Goal: Task Accomplishment & Management: Manage account settings

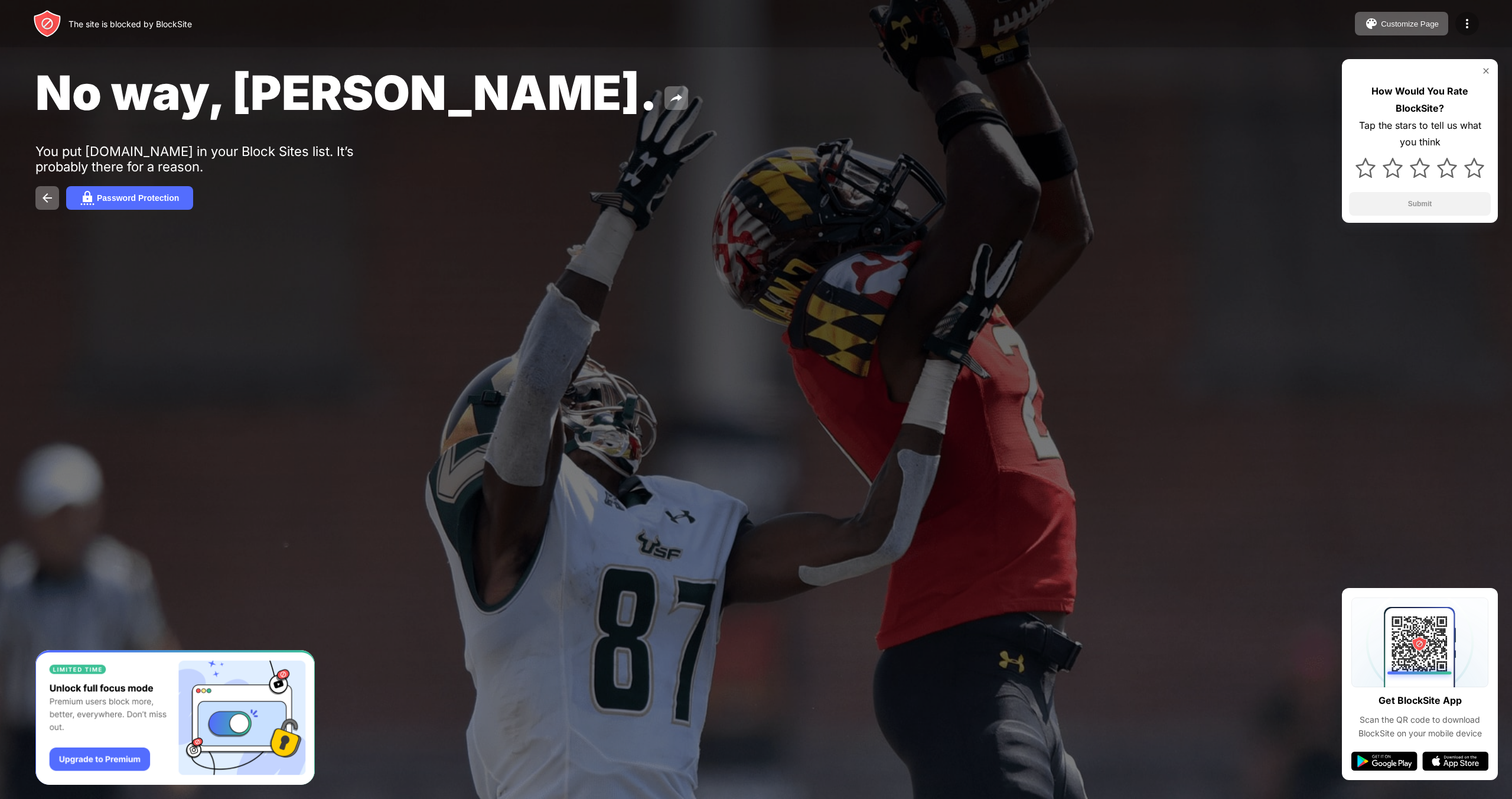
click at [1463, 22] on img at bounding box center [1467, 24] width 14 height 14
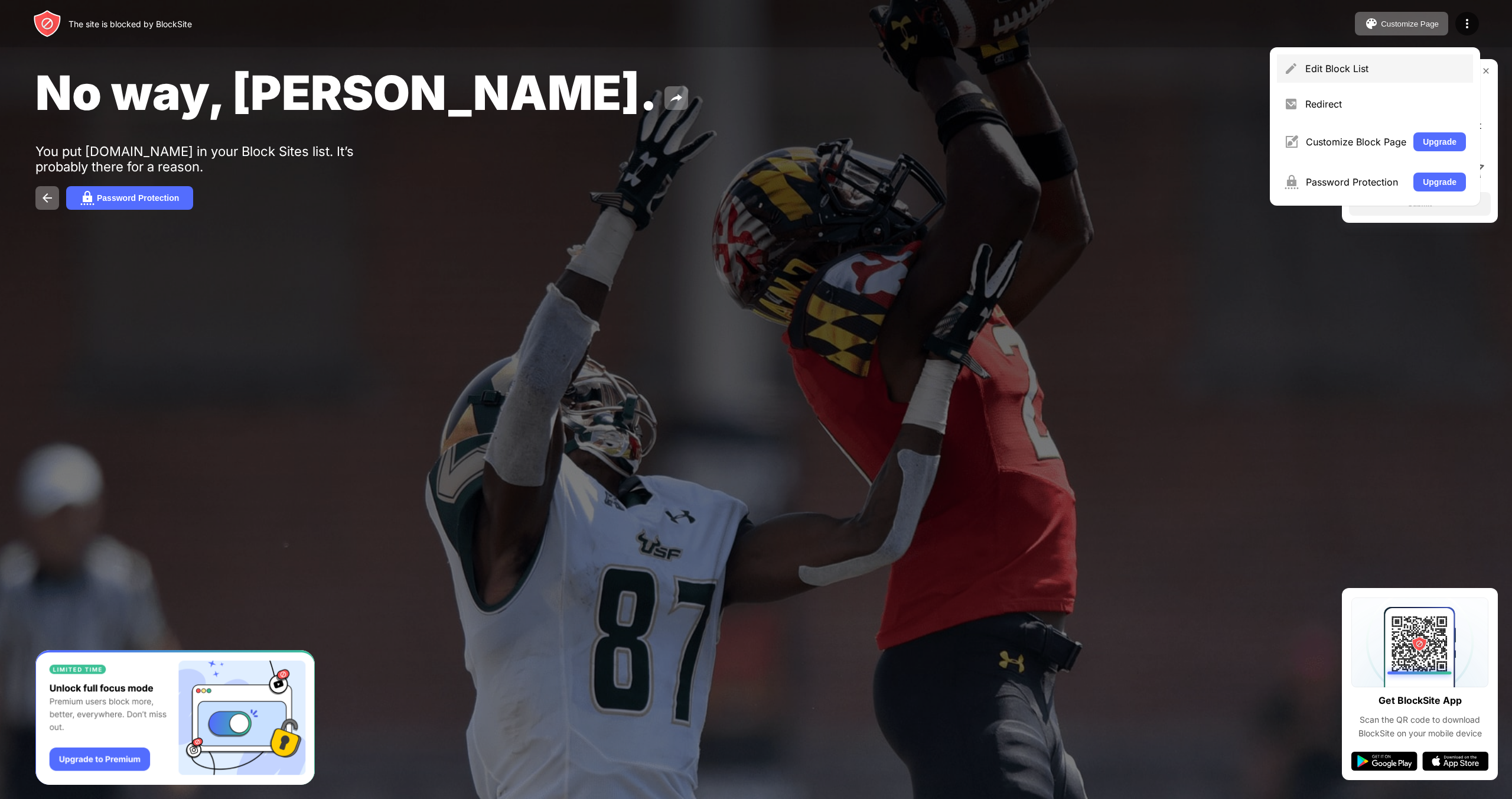
click at [1410, 61] on div "Edit Block List" at bounding box center [1375, 68] width 196 height 28
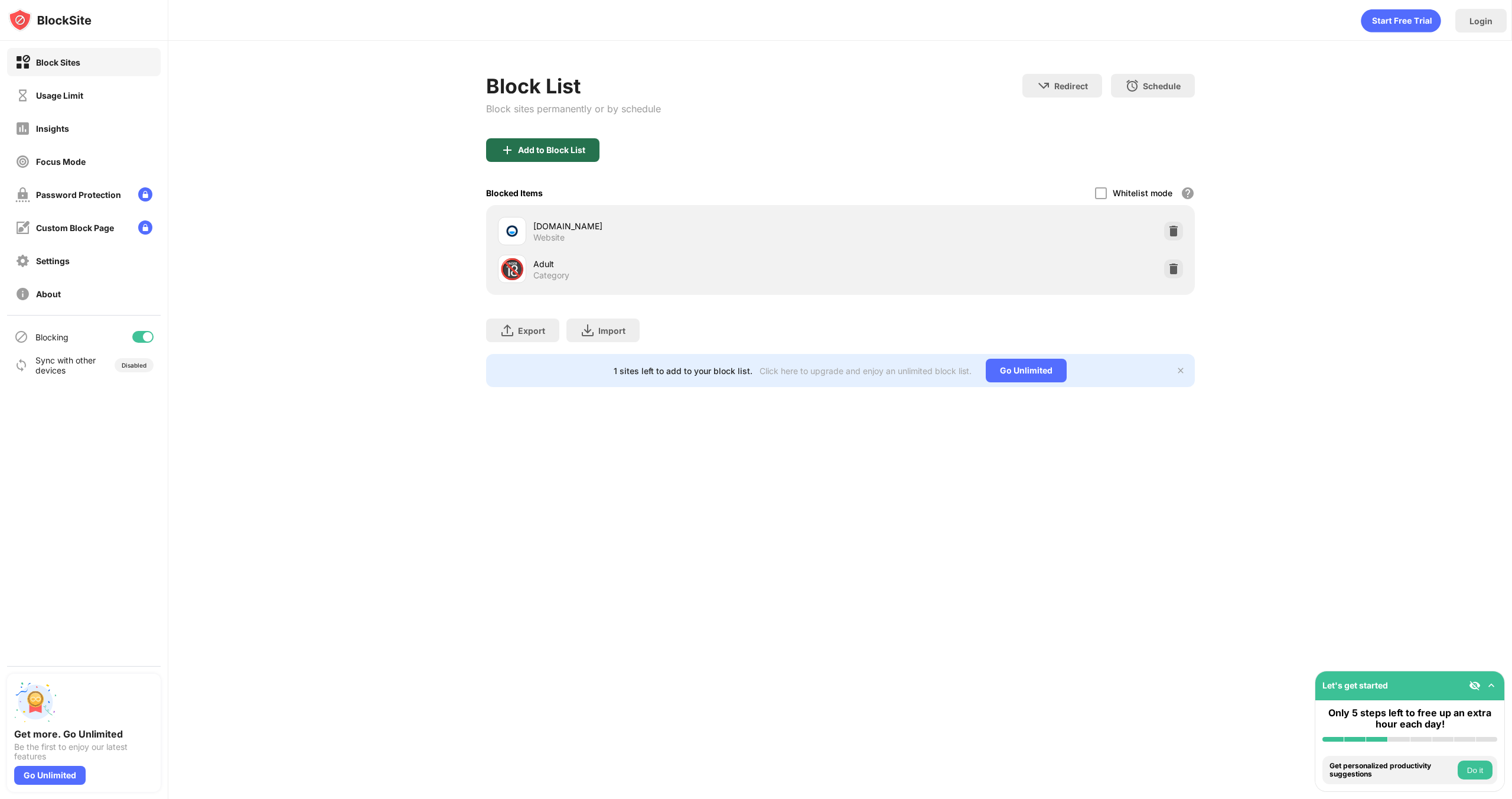
click at [563, 153] on div "Add to Block List" at bounding box center [552, 150] width 67 height 10
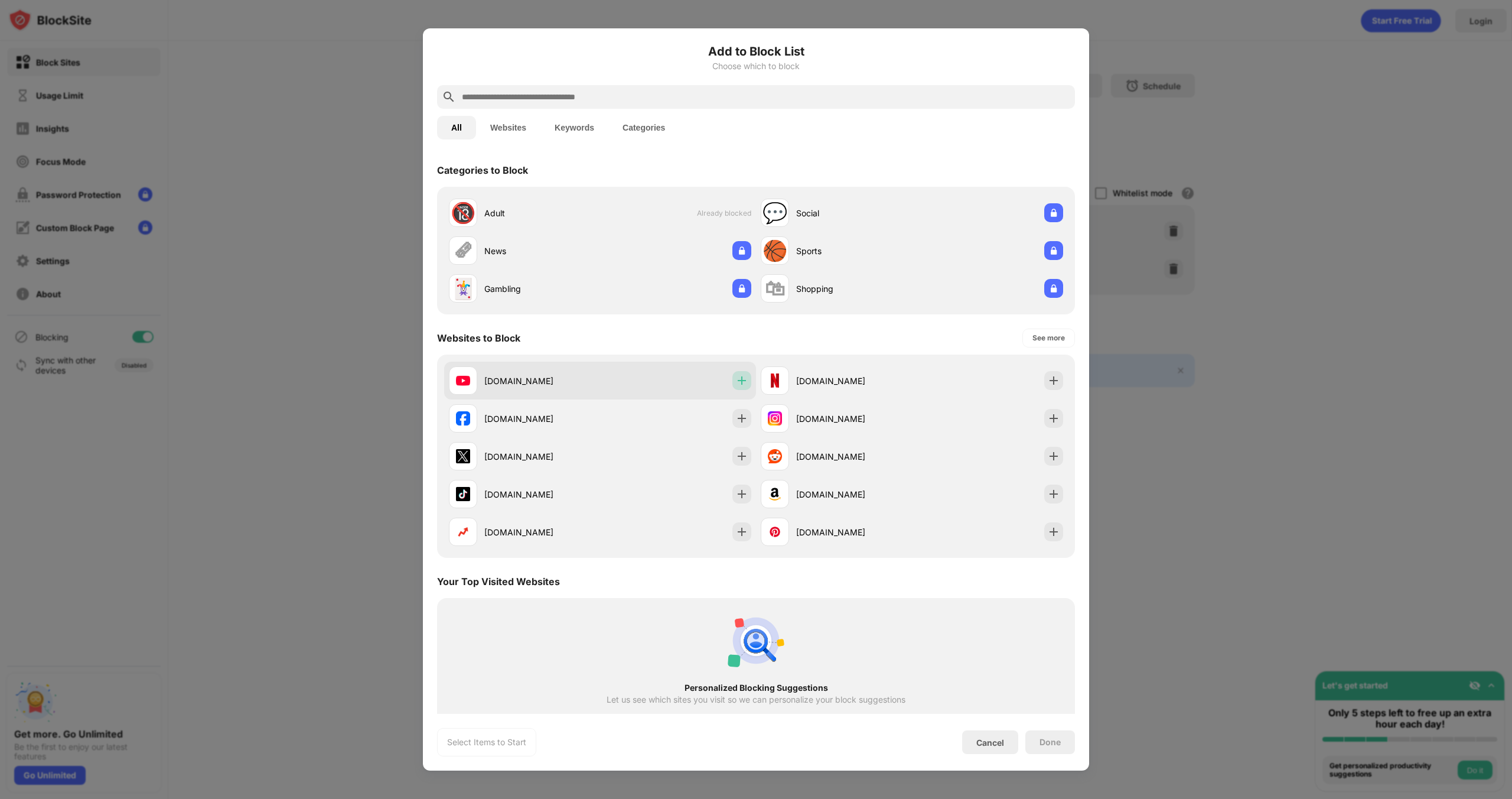
click at [739, 385] on img at bounding box center [742, 380] width 12 height 12
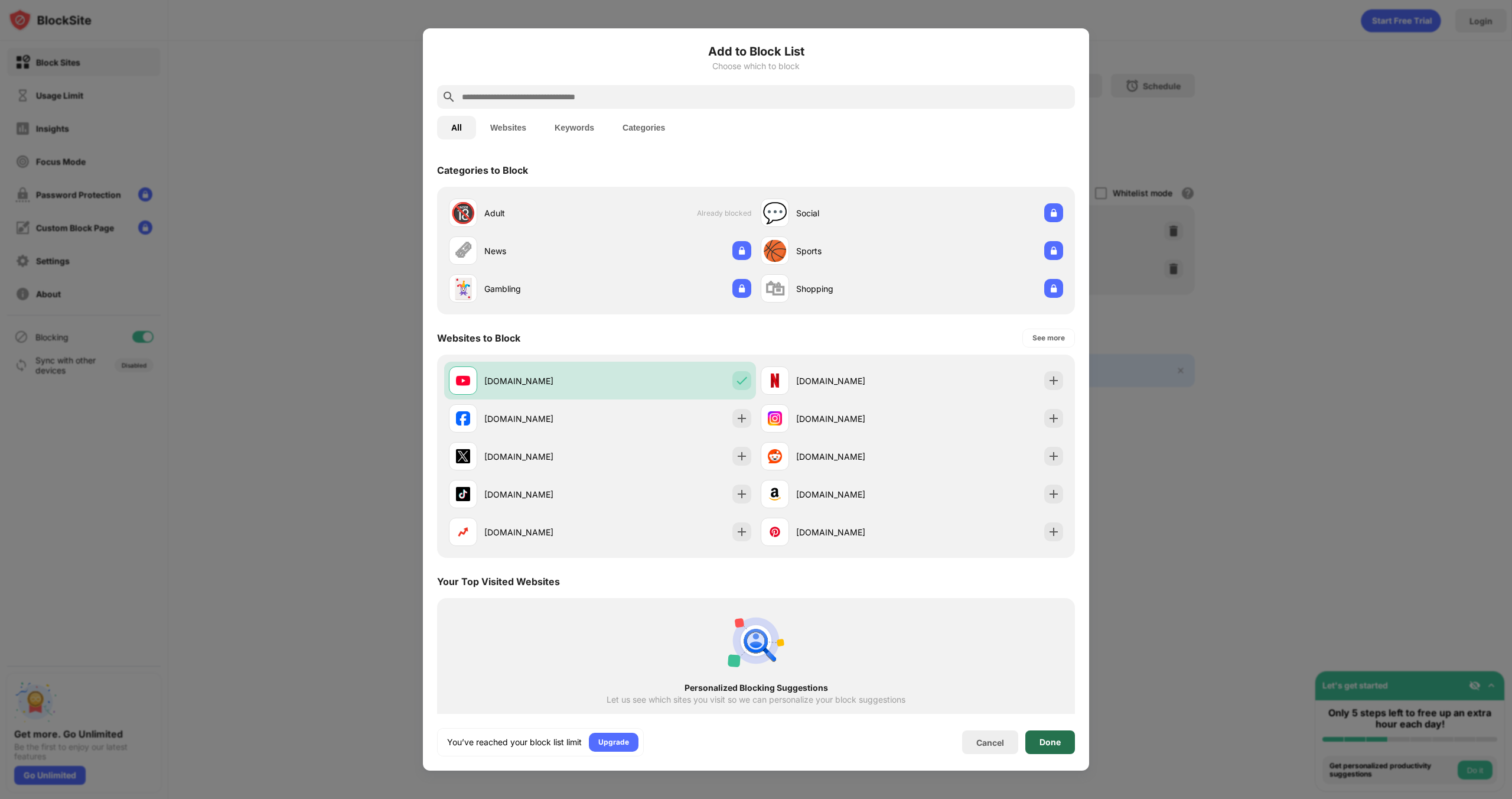
click at [1052, 745] on div "Done" at bounding box center [1050, 742] width 21 height 10
